Goal: Task Accomplishment & Management: Use online tool/utility

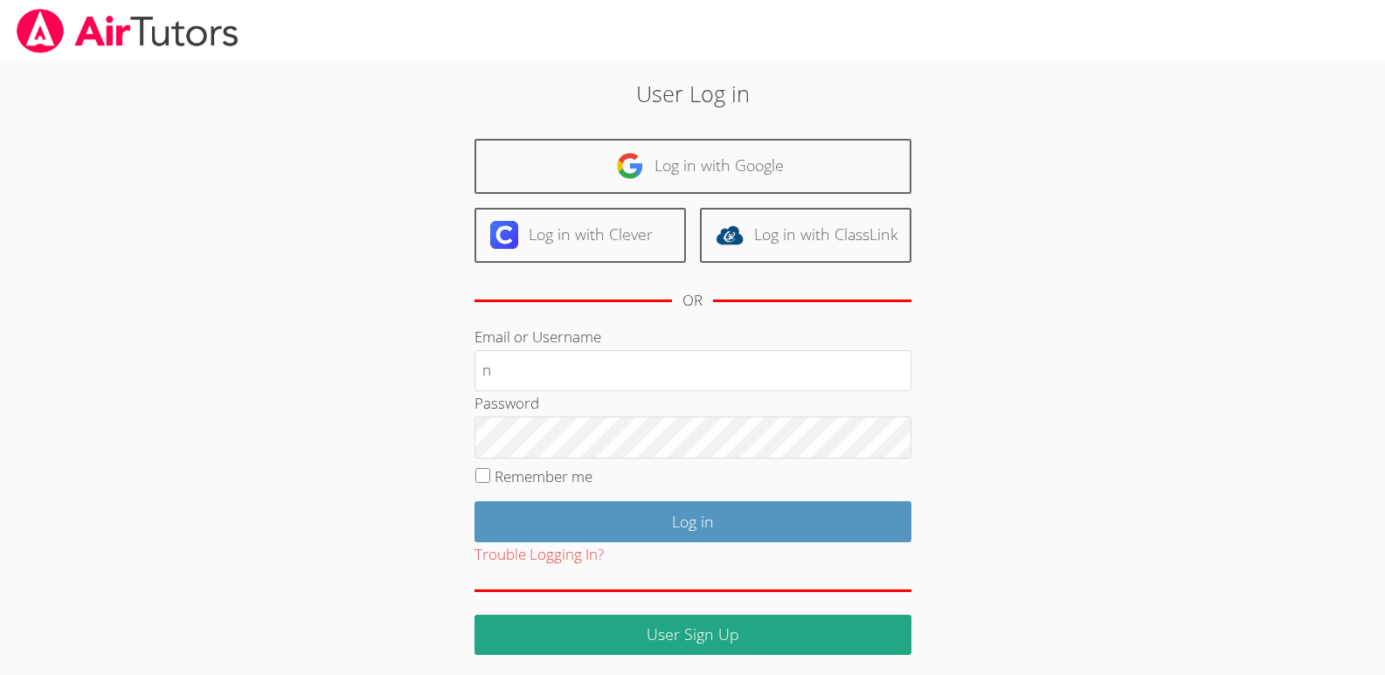
type input "[EMAIL_ADDRESS][DOMAIN_NAME]"
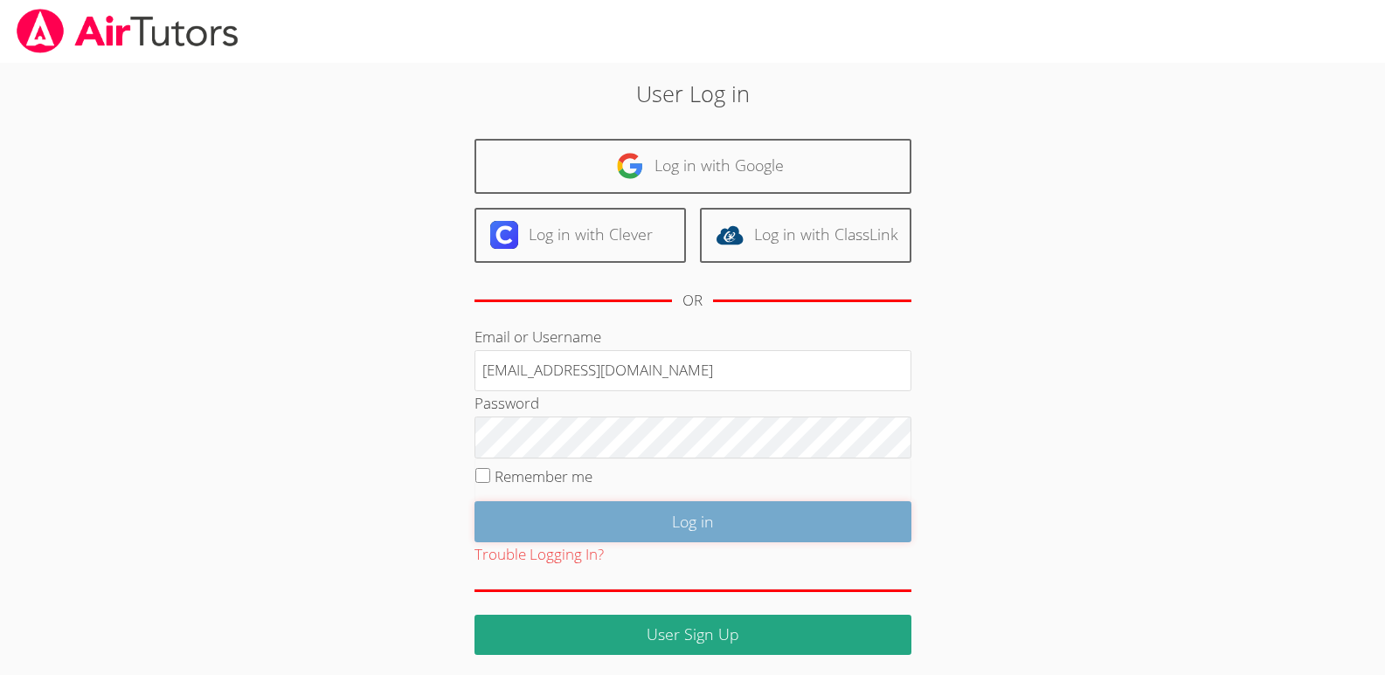
click at [682, 519] on input "Log in" at bounding box center [692, 522] width 437 height 41
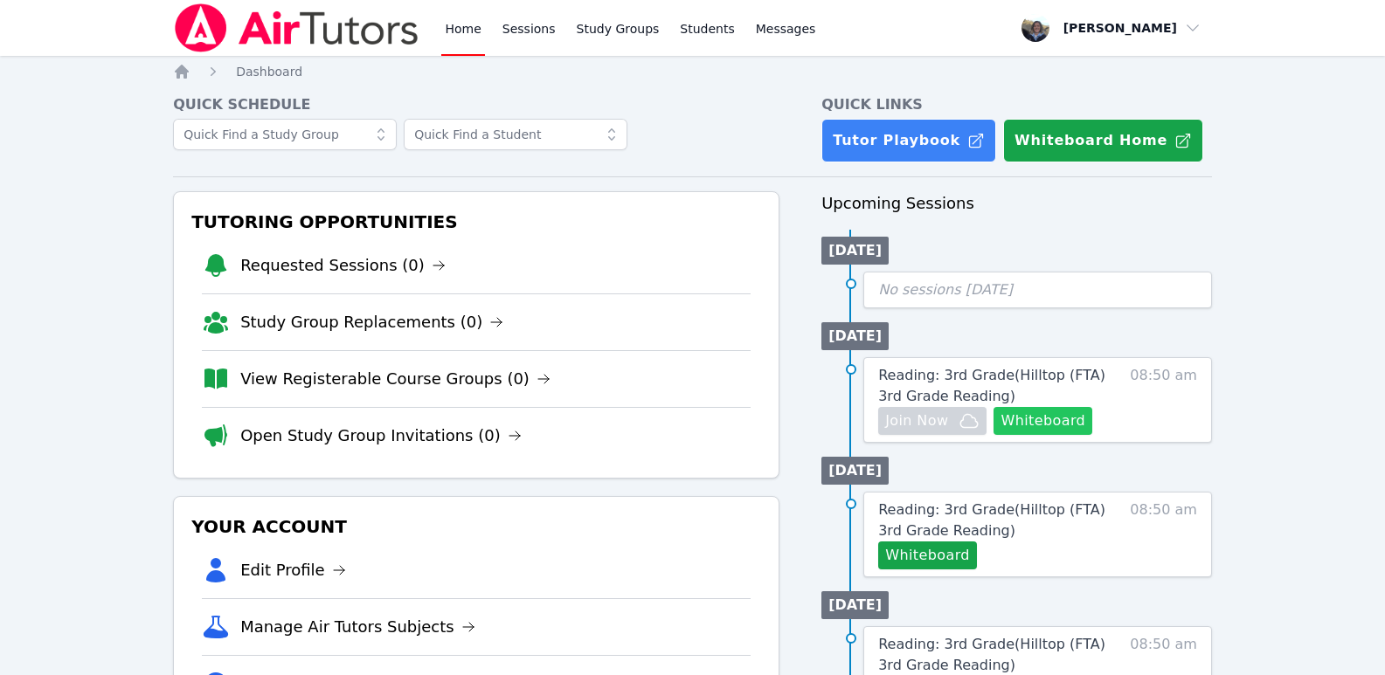
click at [1044, 421] on button "Whiteboard" at bounding box center [1042, 421] width 99 height 28
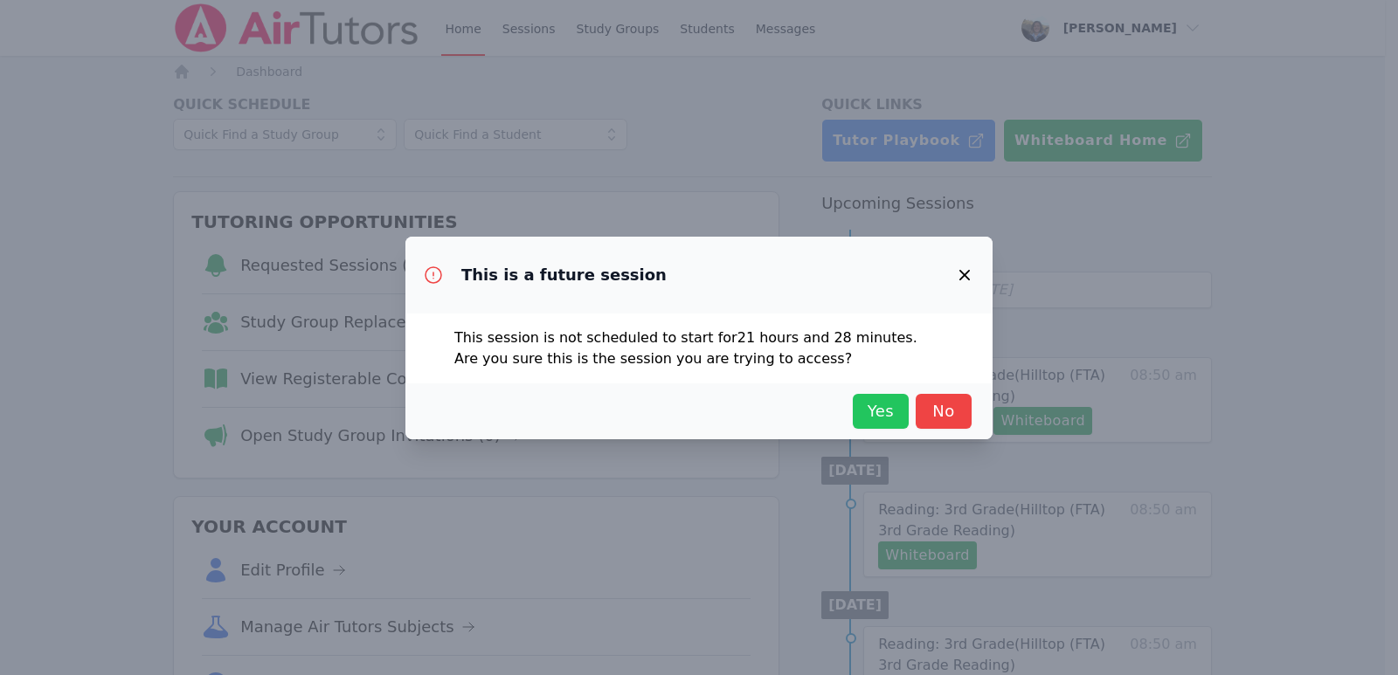
click at [880, 405] on span "Yes" at bounding box center [881, 411] width 38 height 24
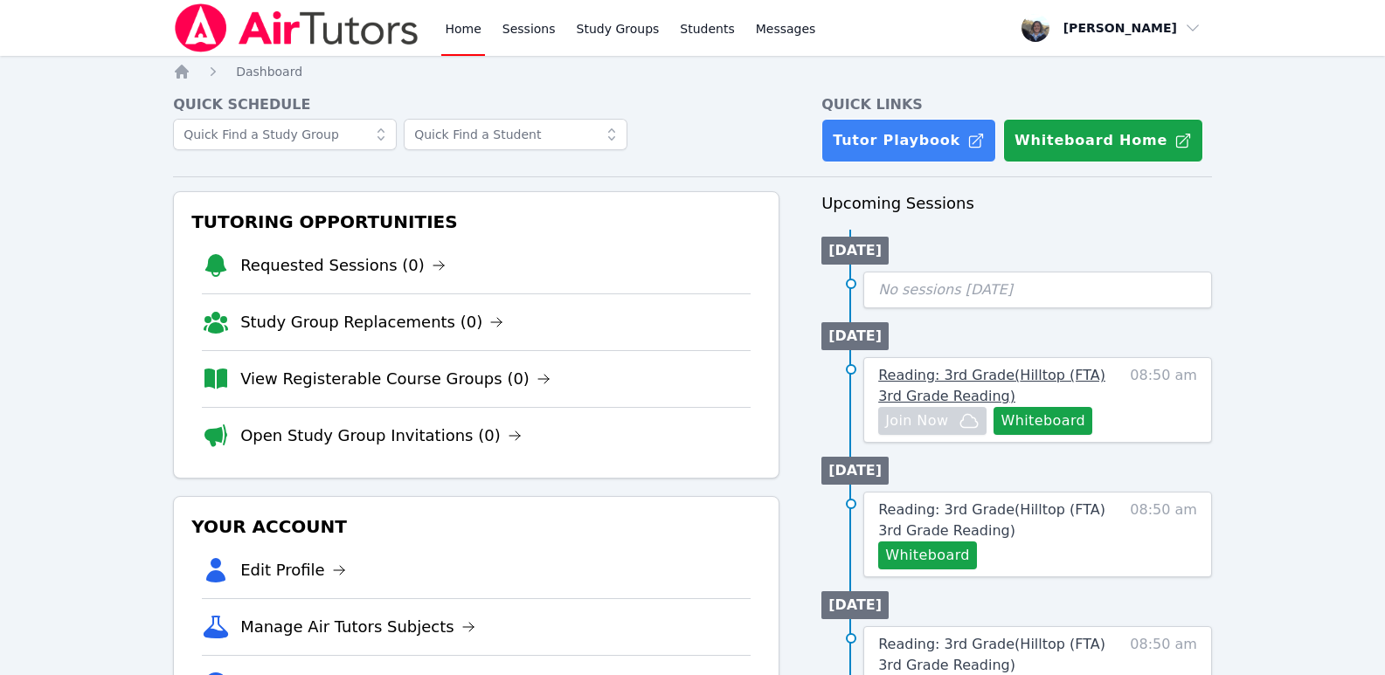
click at [979, 372] on span "Reading: 3rd Grade ( Hilltop (FTA) 3rd Grade Reading )" at bounding box center [991, 386] width 227 height 38
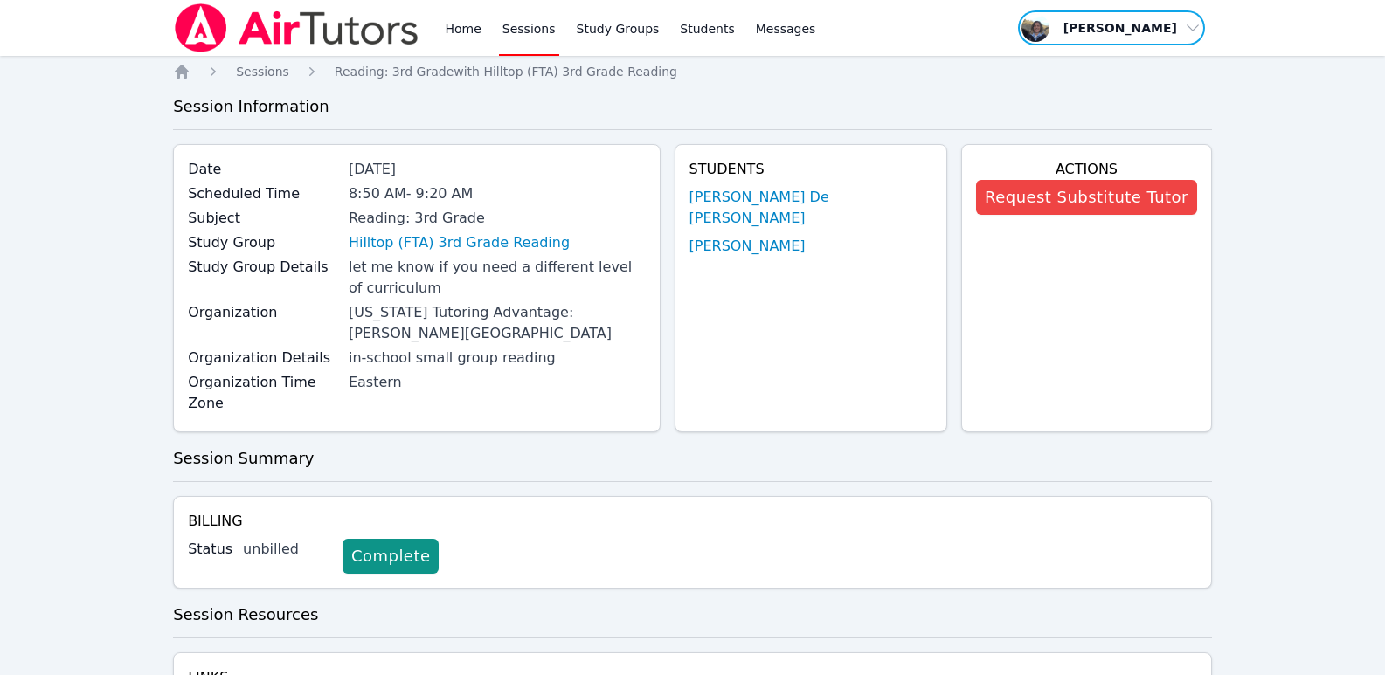
click at [1194, 29] on span "button" at bounding box center [1111, 28] width 190 height 38
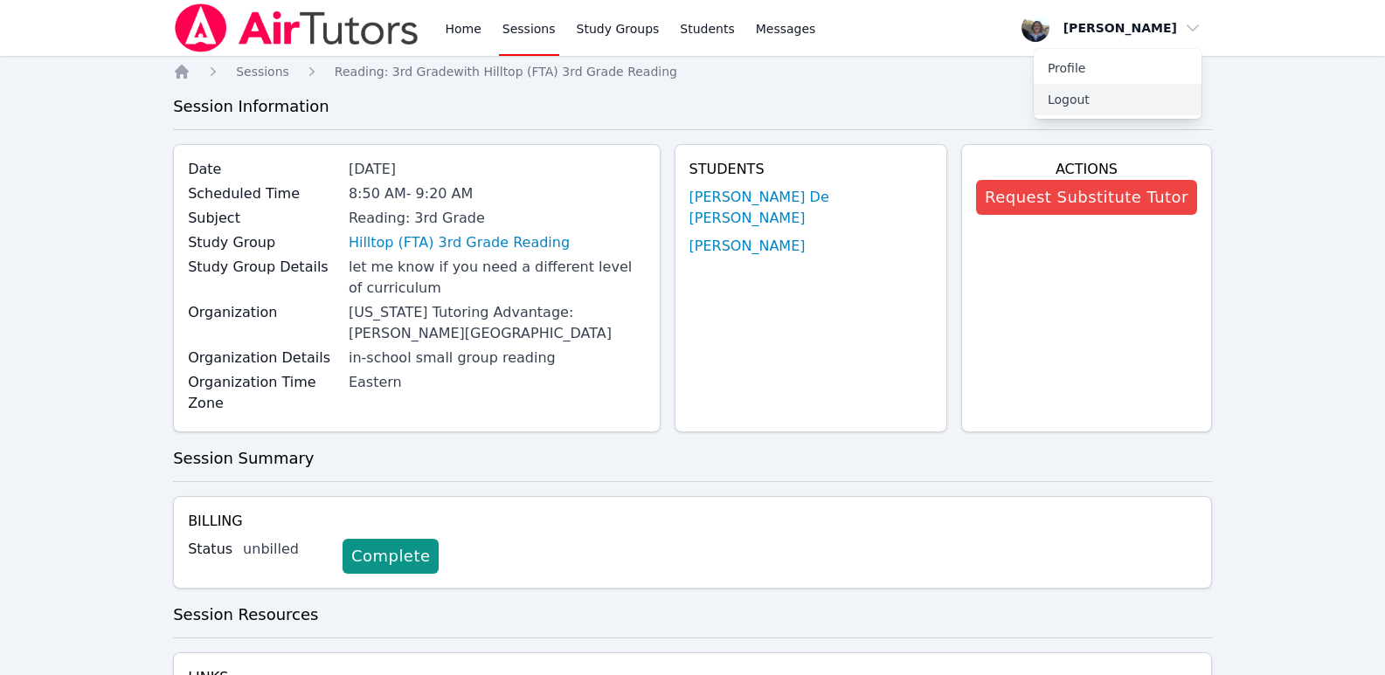
click at [1076, 96] on button "Logout" at bounding box center [1118, 99] width 168 height 31
